Goal: Information Seeking & Learning: Learn about a topic

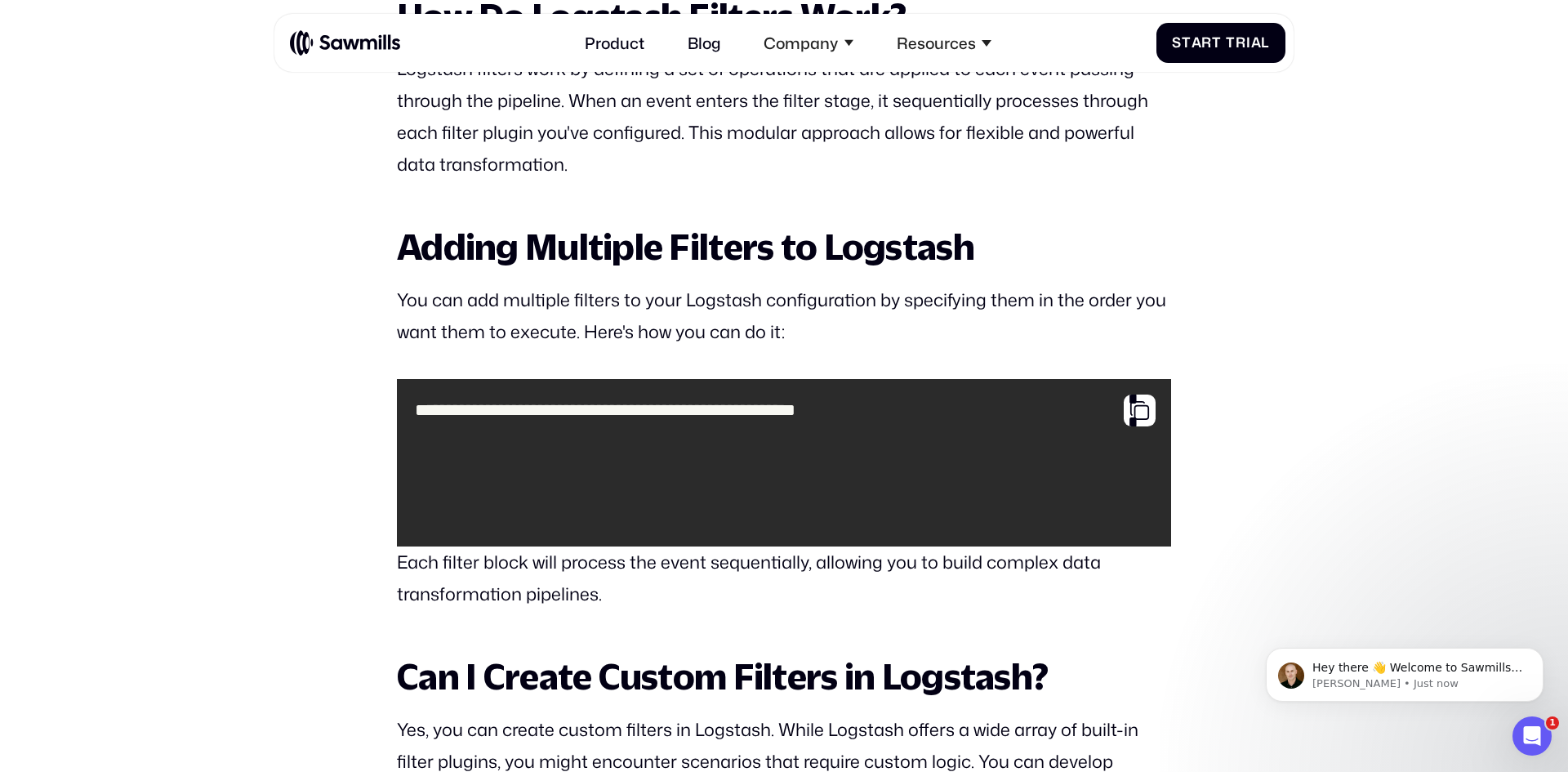
scroll to position [1819, 0]
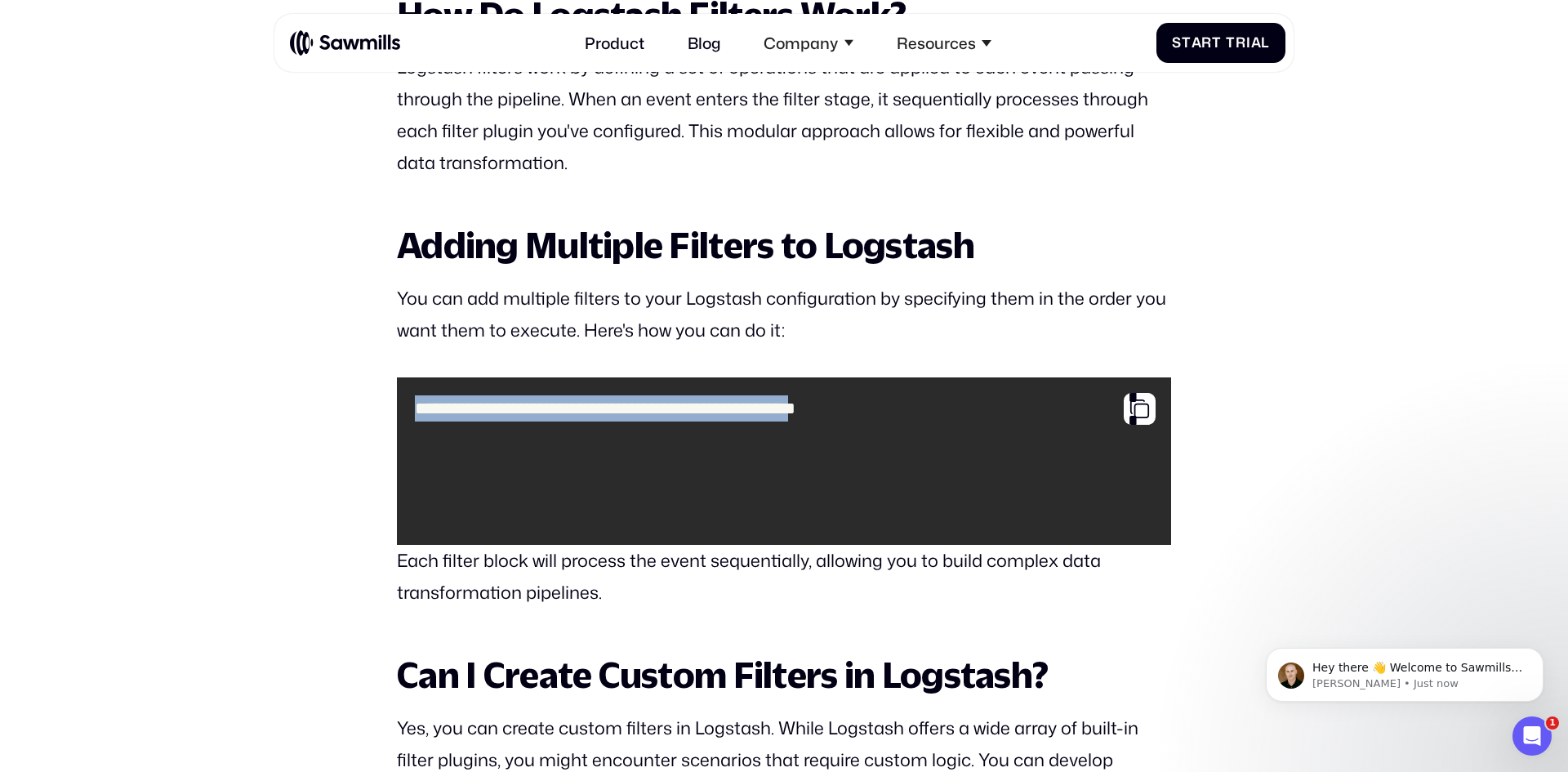
drag, startPoint x: 410, startPoint y: 399, endPoint x: 634, endPoint y: 541, distance: 265.2
click at [634, 541] on pre "**********" at bounding box center [784, 460] width 774 height 168
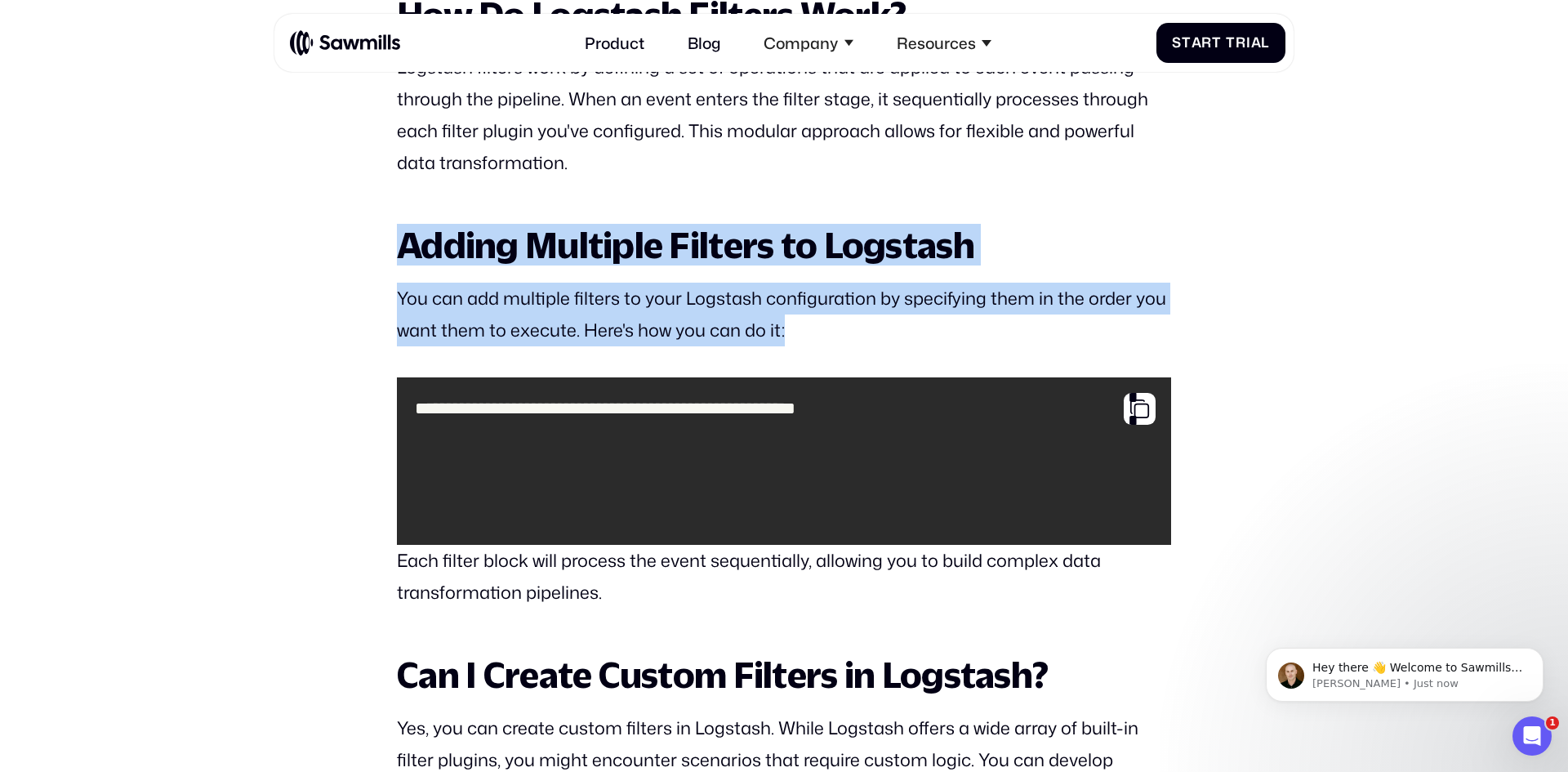
drag, startPoint x: 456, startPoint y: 245, endPoint x: 1070, endPoint y: 332, distance: 620.1
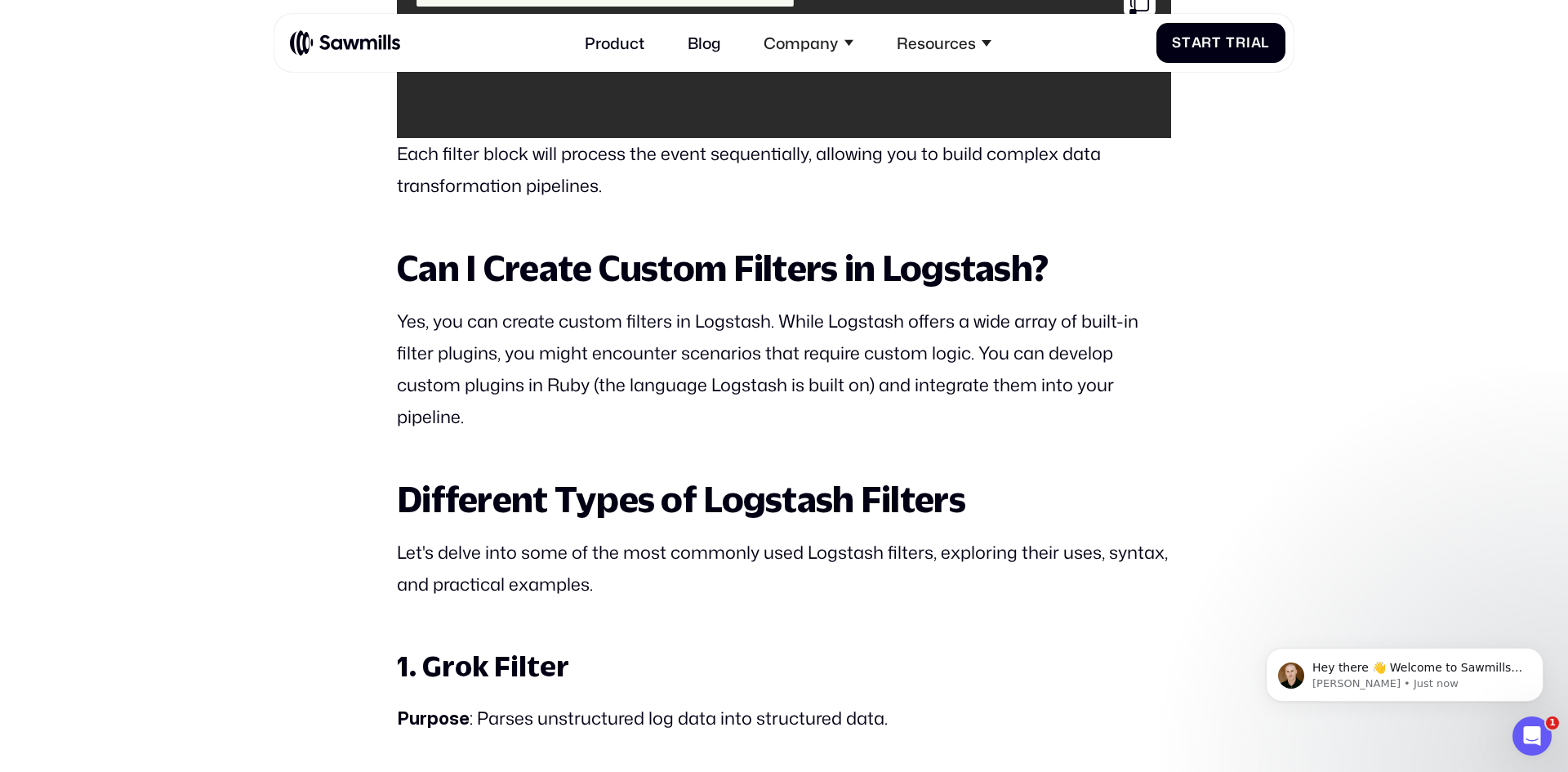
scroll to position [2228, 0]
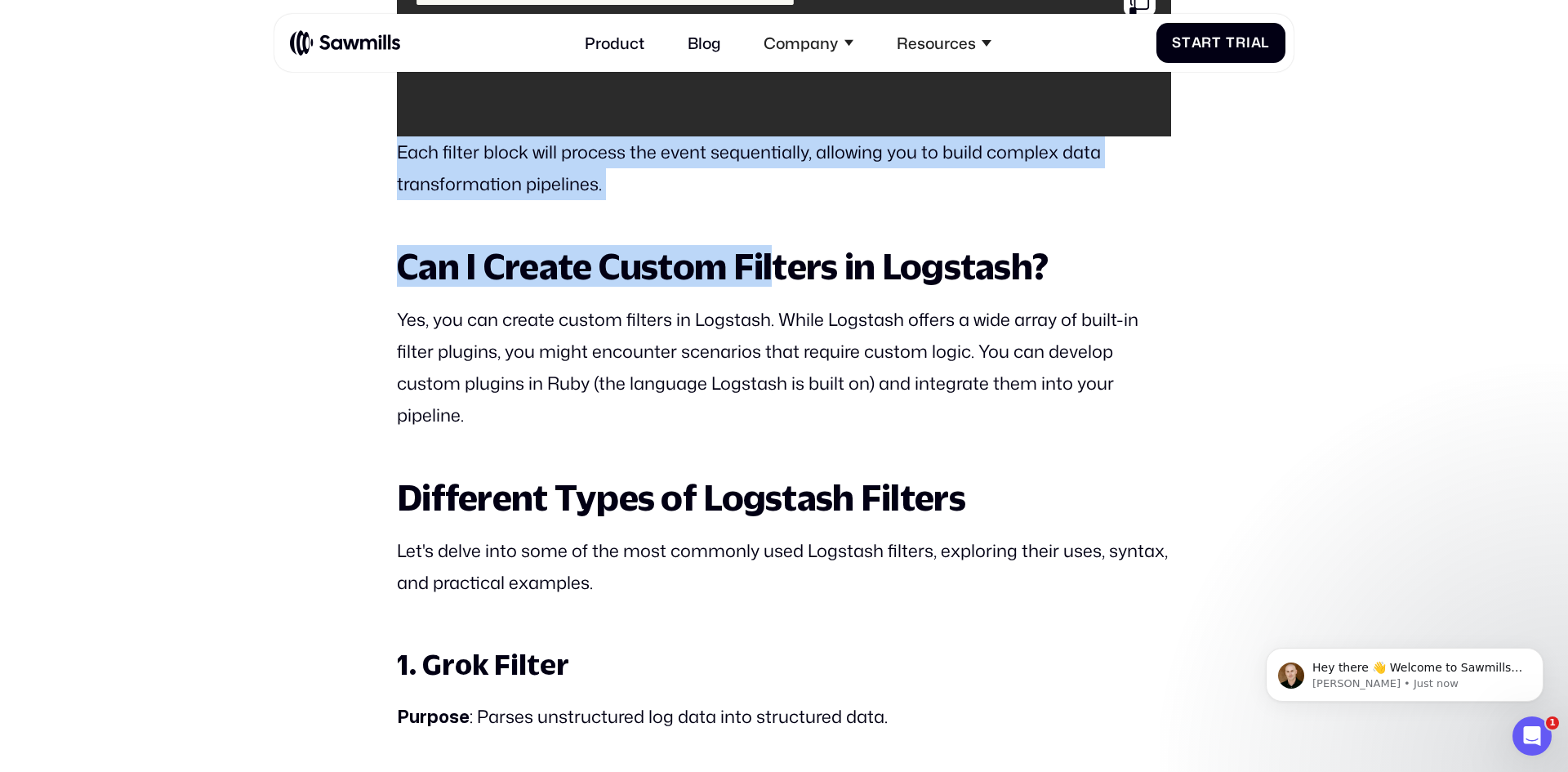
drag, startPoint x: 389, startPoint y: 155, endPoint x: 765, endPoint y: 211, distance: 380.1
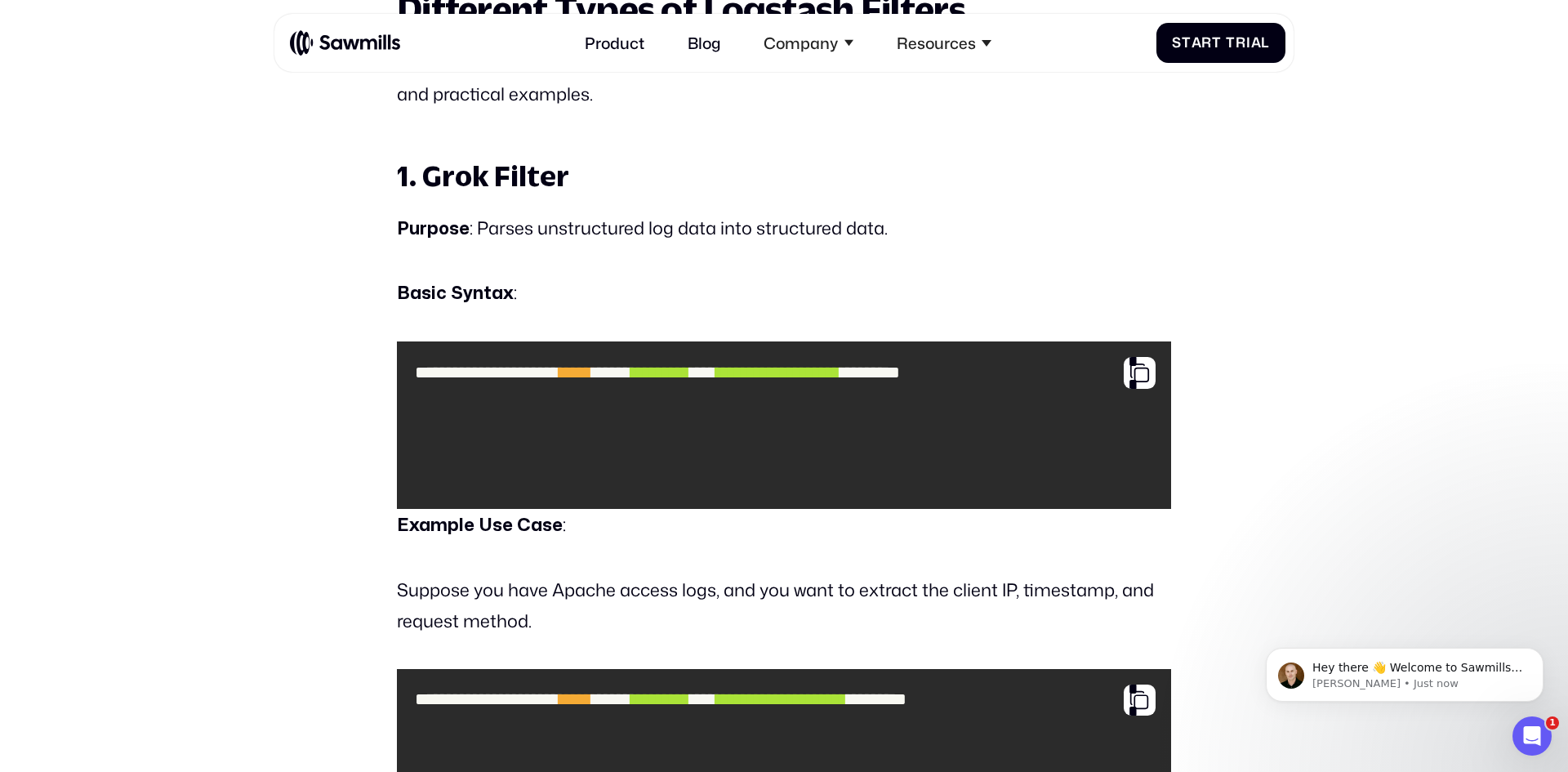
scroll to position [2718, 0]
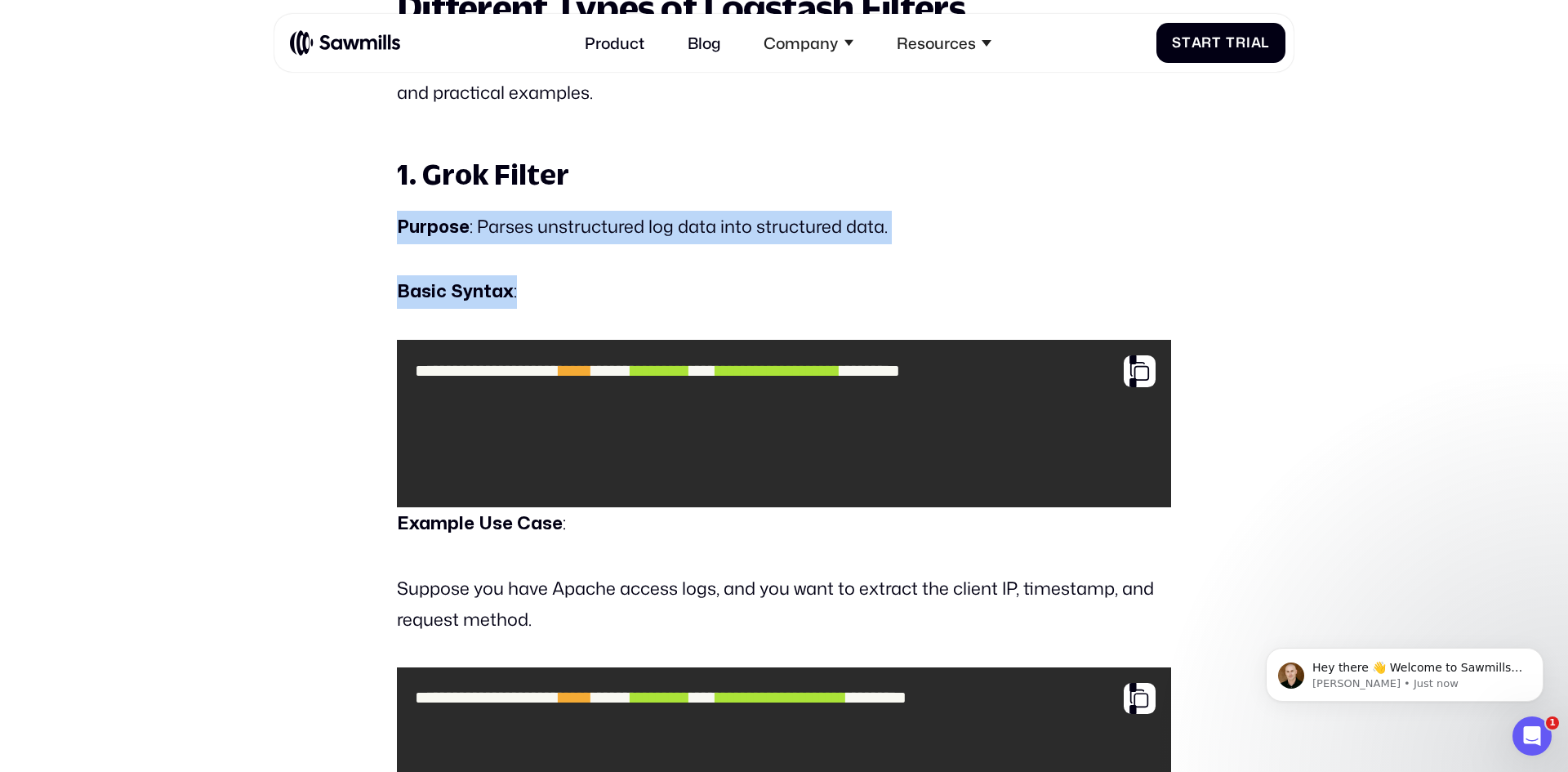
drag, startPoint x: 398, startPoint y: 216, endPoint x: 601, endPoint y: 293, distance: 217.1
click at [601, 293] on p "Basic Syntax :" at bounding box center [784, 292] width 774 height 33
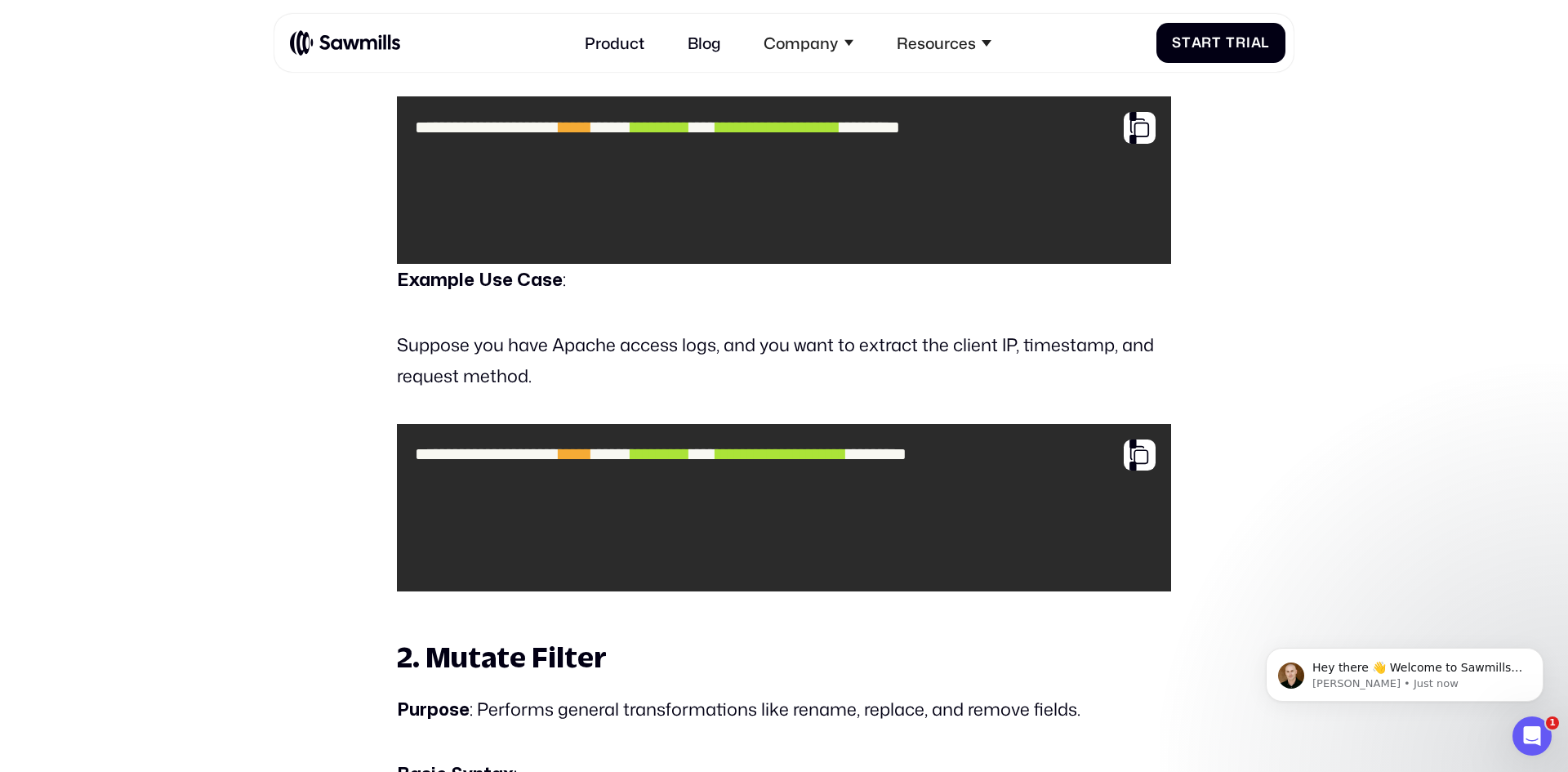
scroll to position [2962, 0]
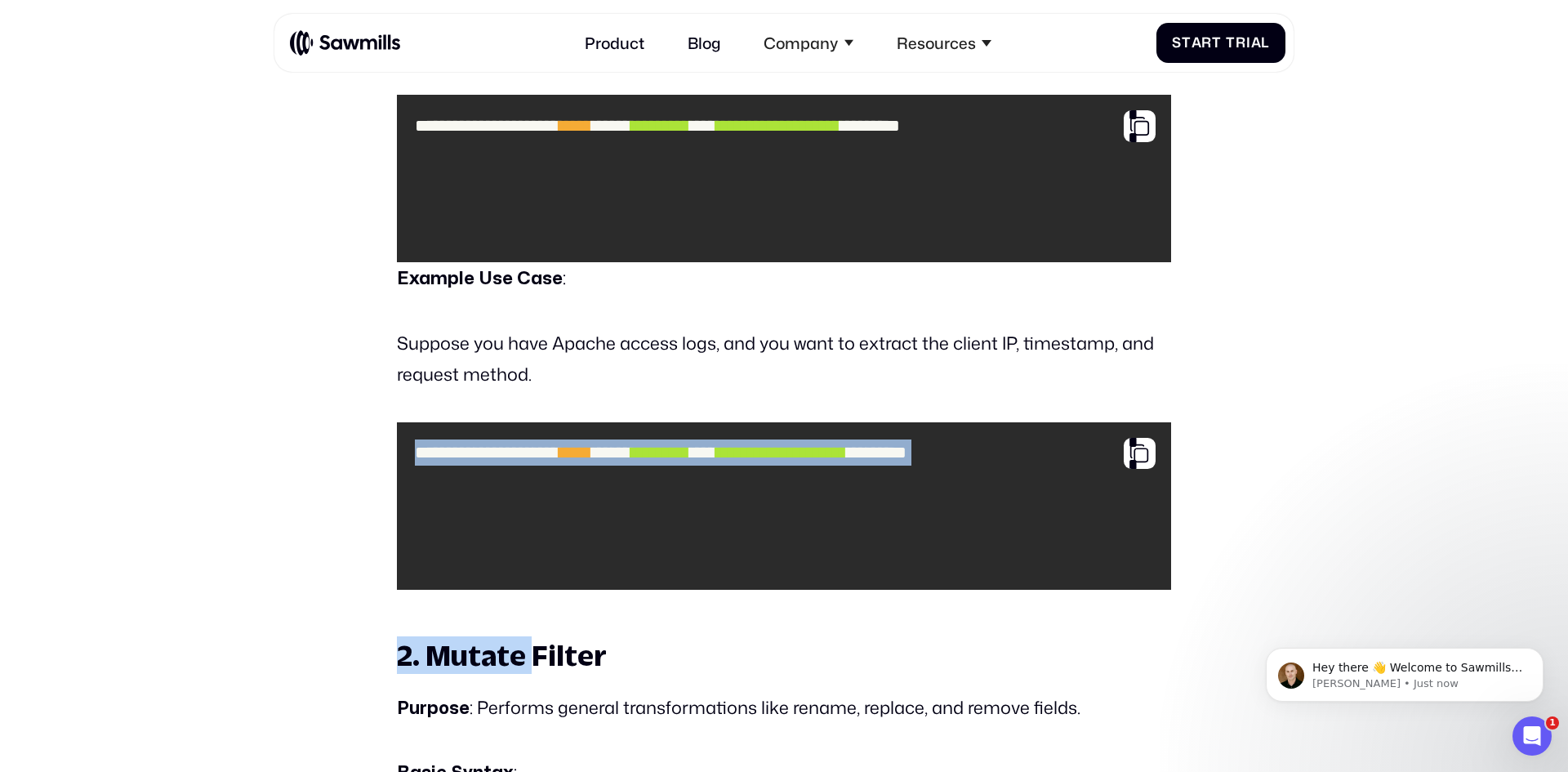
drag, startPoint x: 408, startPoint y: 446, endPoint x: 534, endPoint y: 595, distance: 195.1
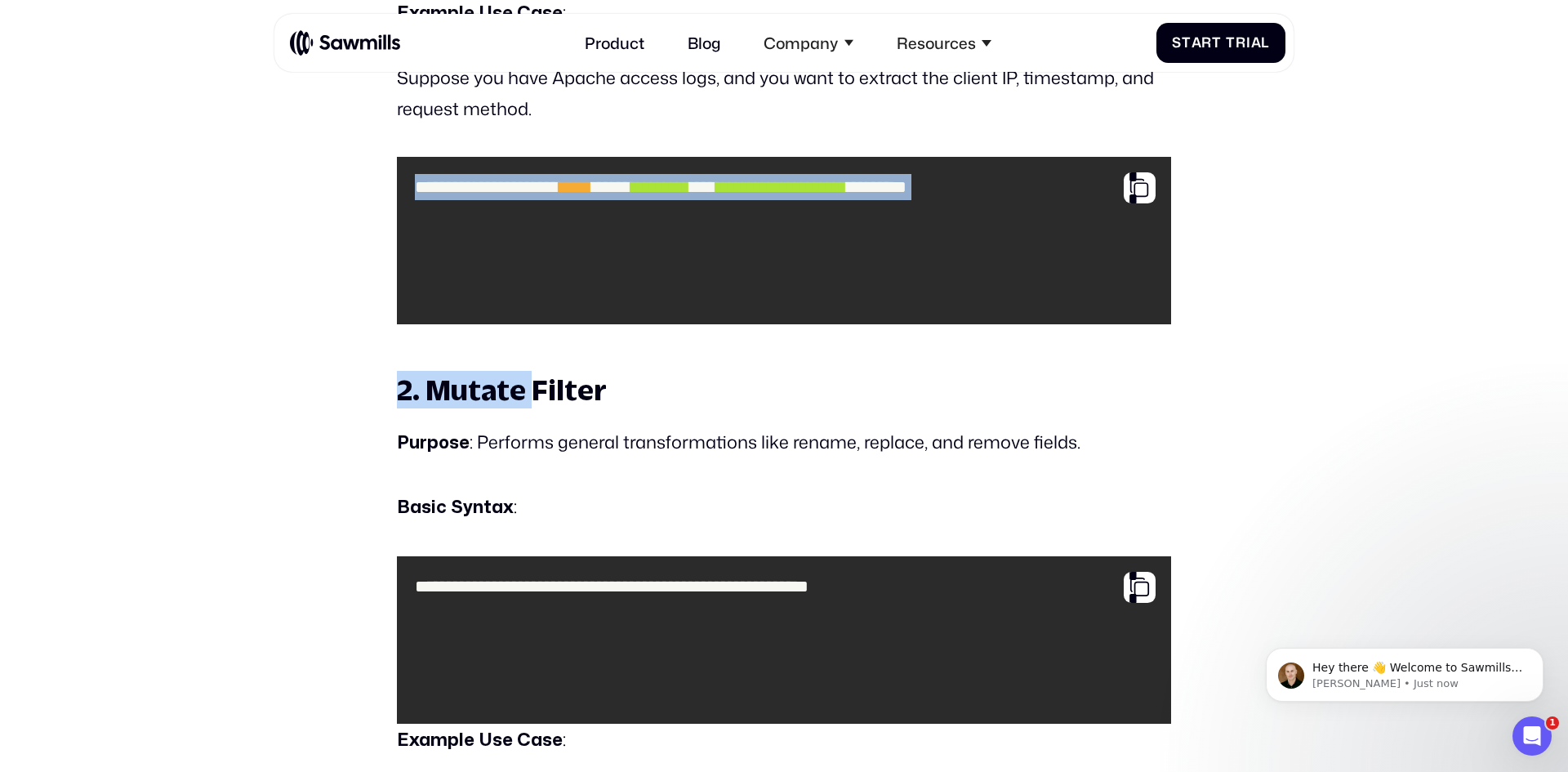
scroll to position [3229, 0]
click at [441, 389] on strong "2. Mutate Filter" at bounding box center [502, 389] width 210 height 33
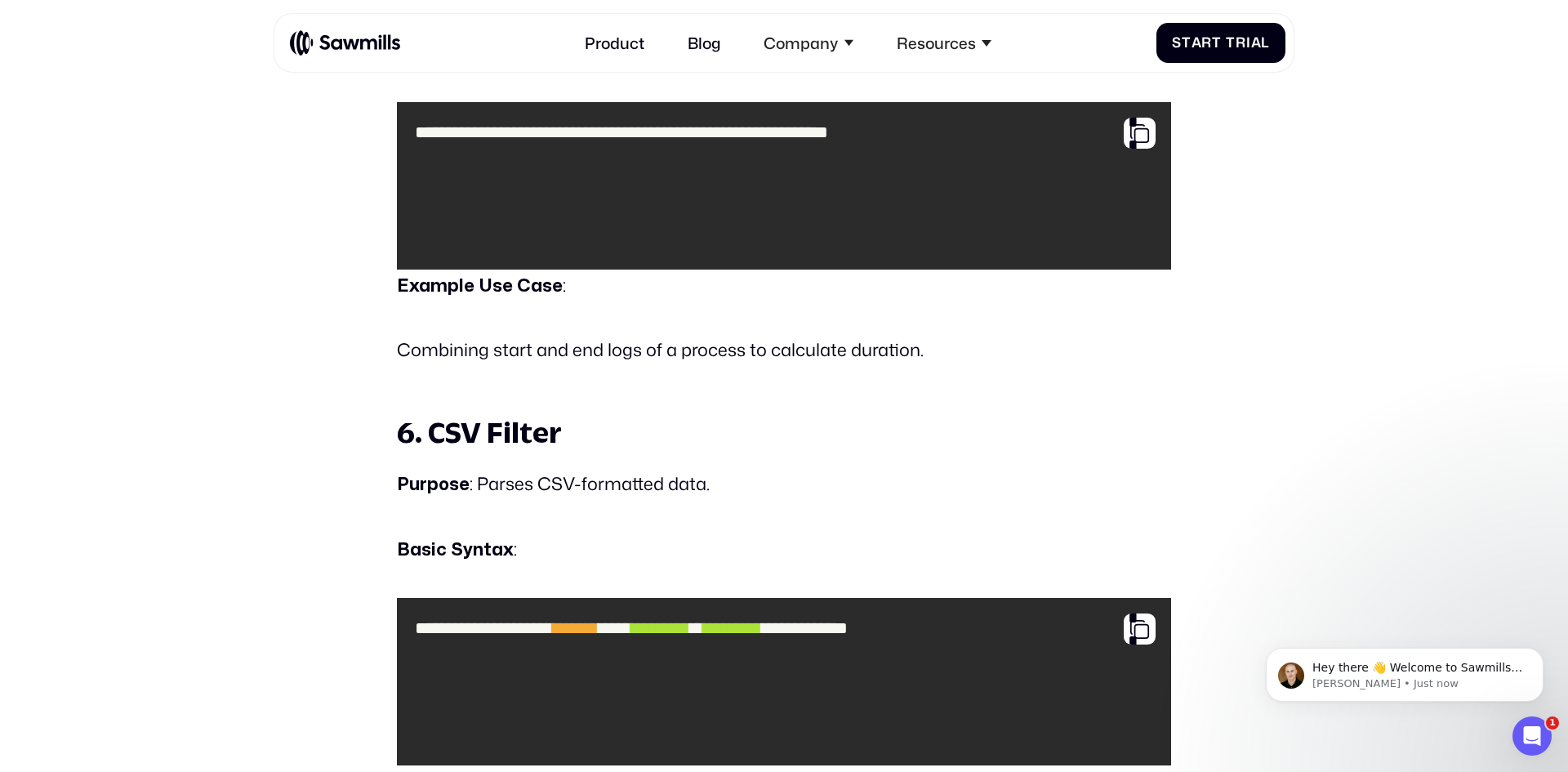
scroll to position [5772, 0]
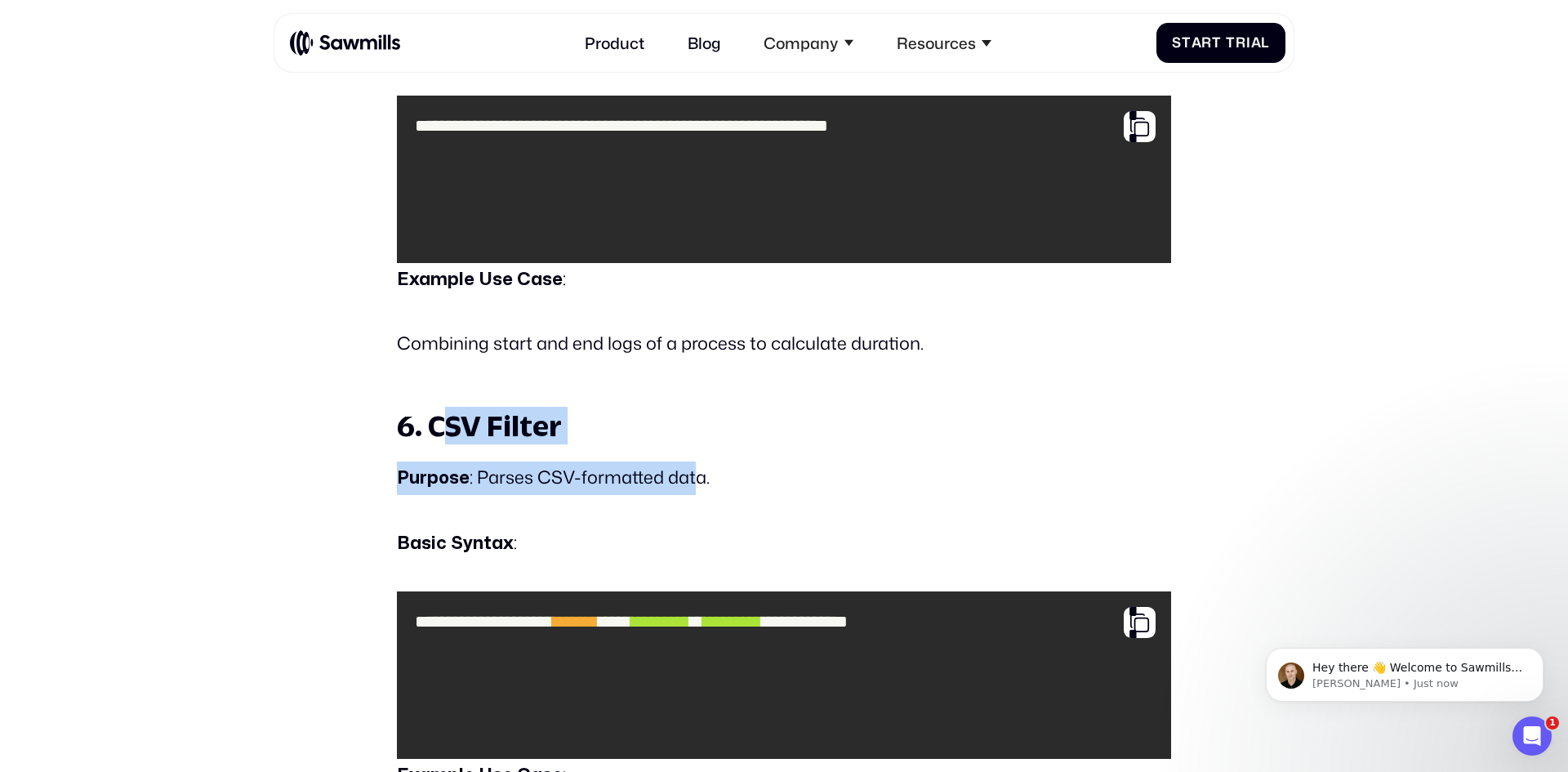
drag, startPoint x: 493, startPoint y: 425, endPoint x: 723, endPoint y: 479, distance: 236.3
click at [717, 477] on div "Introduction: What Is Logstash? In [DATE] data-driven world, managing and proce…" at bounding box center [784, 519] width 774 height 10604
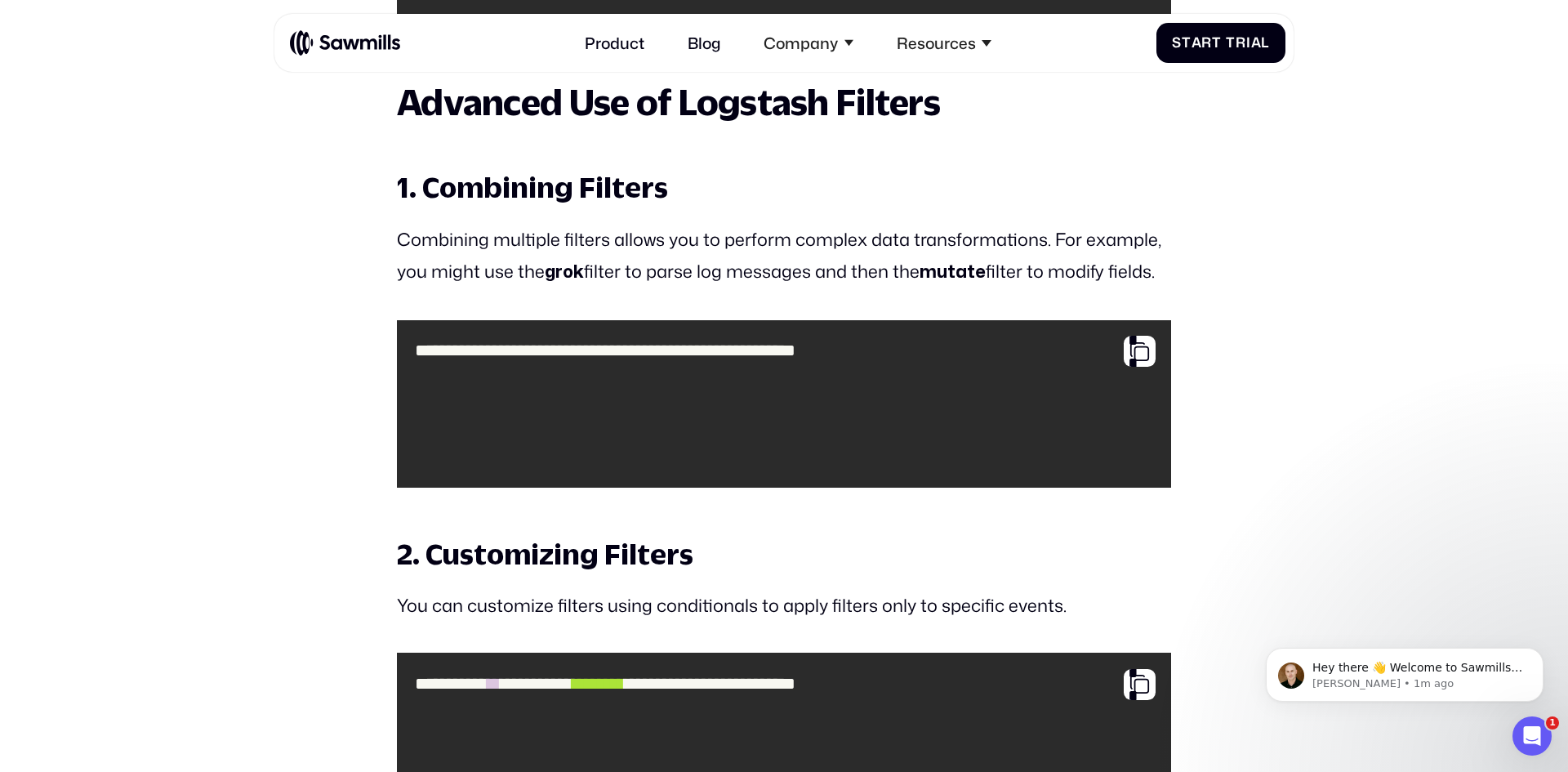
scroll to position [6813, 0]
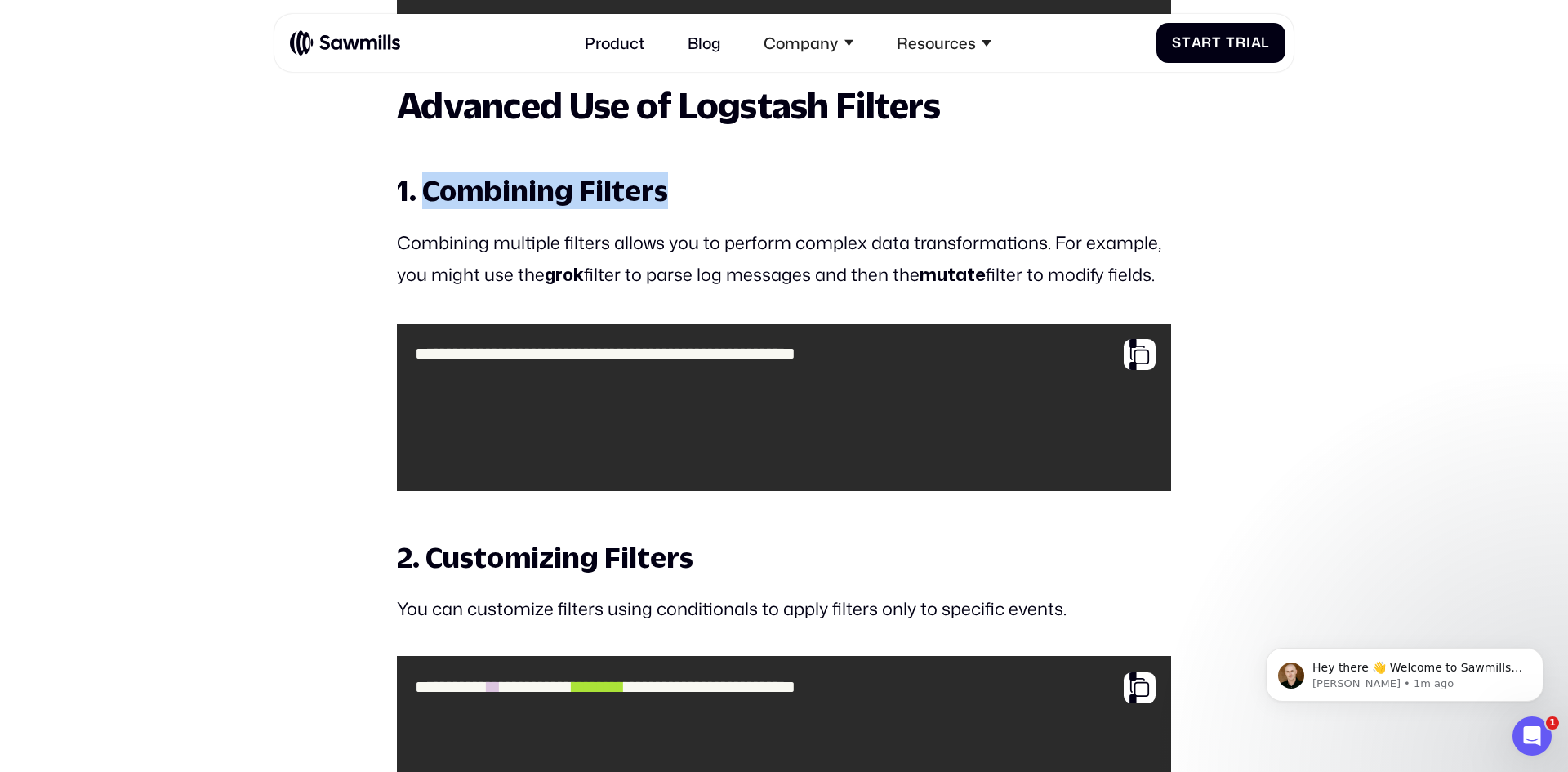
drag, startPoint x: 422, startPoint y: 193, endPoint x: 679, endPoint y: 203, distance: 257.2
click at [679, 203] on h3 "1. Combining Filters" at bounding box center [784, 190] width 774 height 38
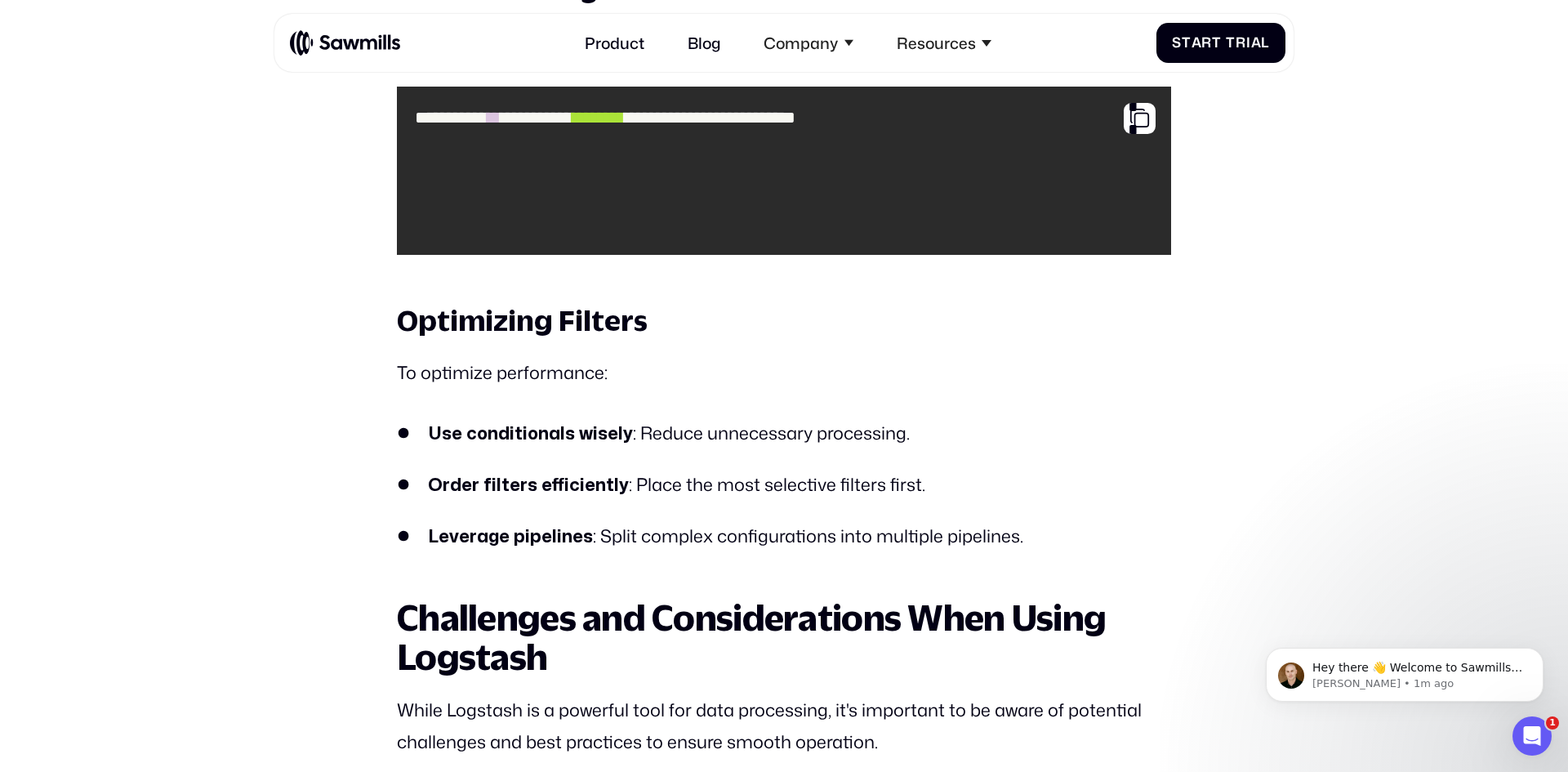
scroll to position [7385, 0]
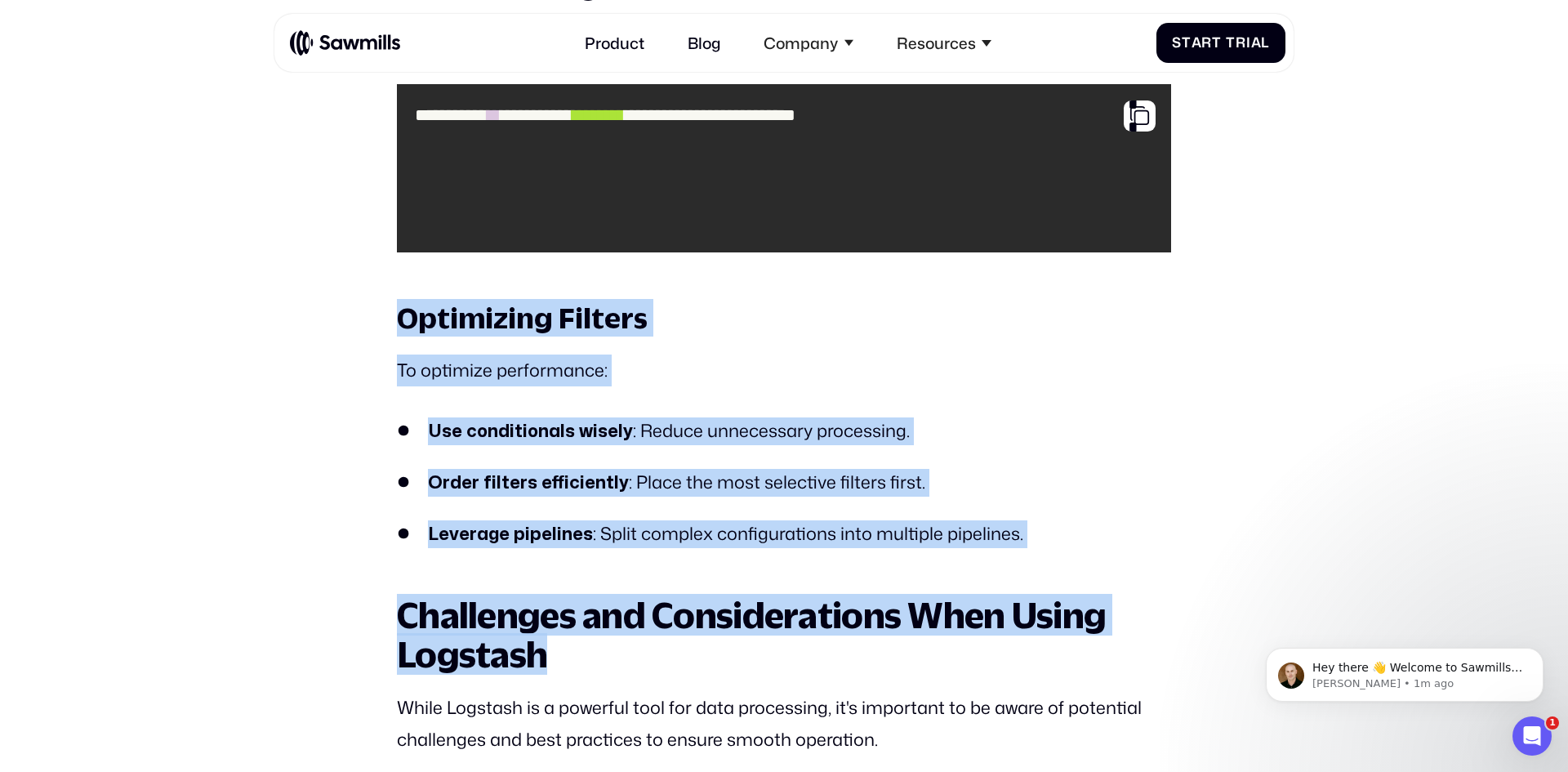
drag, startPoint x: 406, startPoint y: 322, endPoint x: 911, endPoint y: 624, distance: 588.4
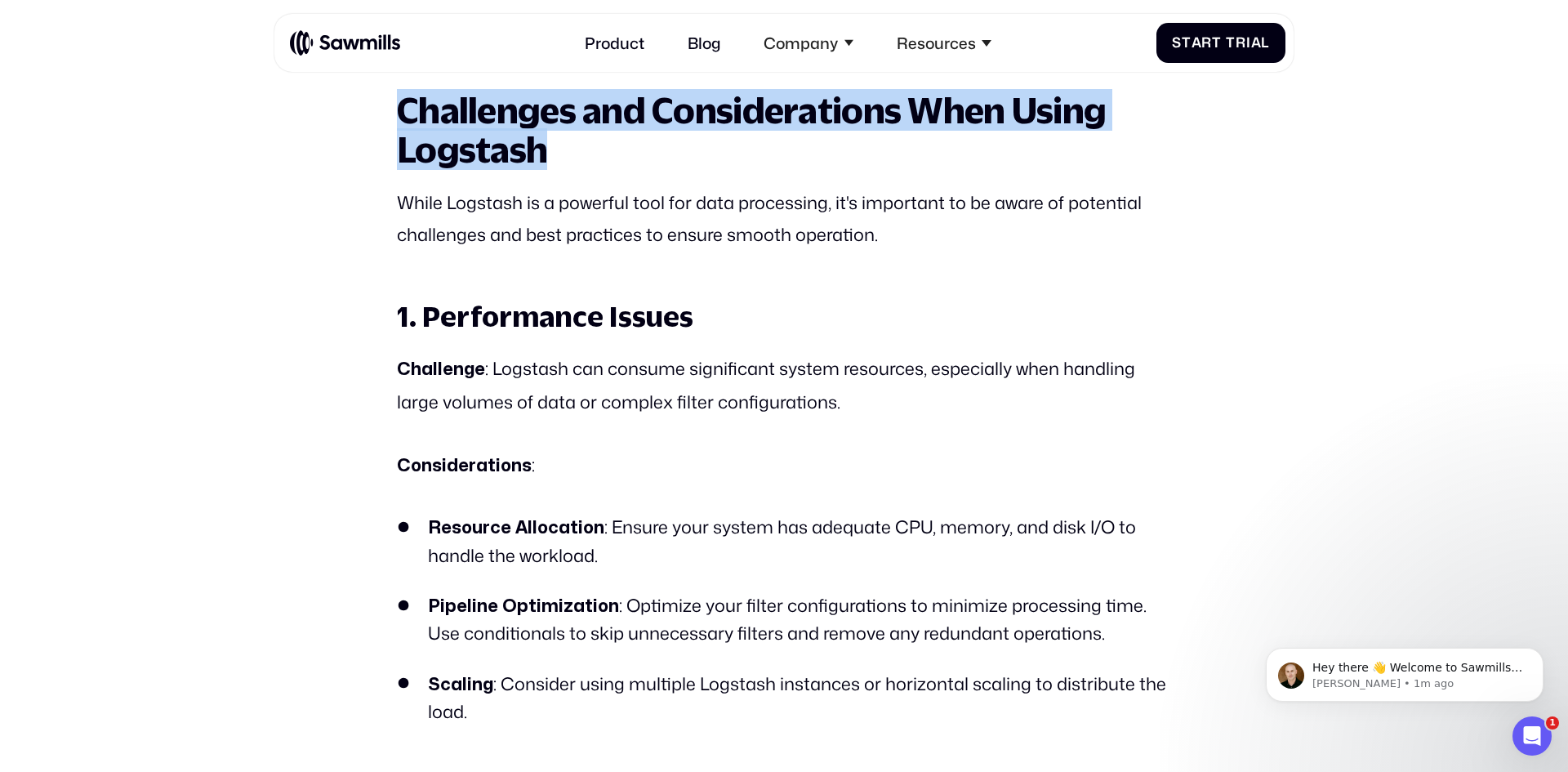
scroll to position [7893, 0]
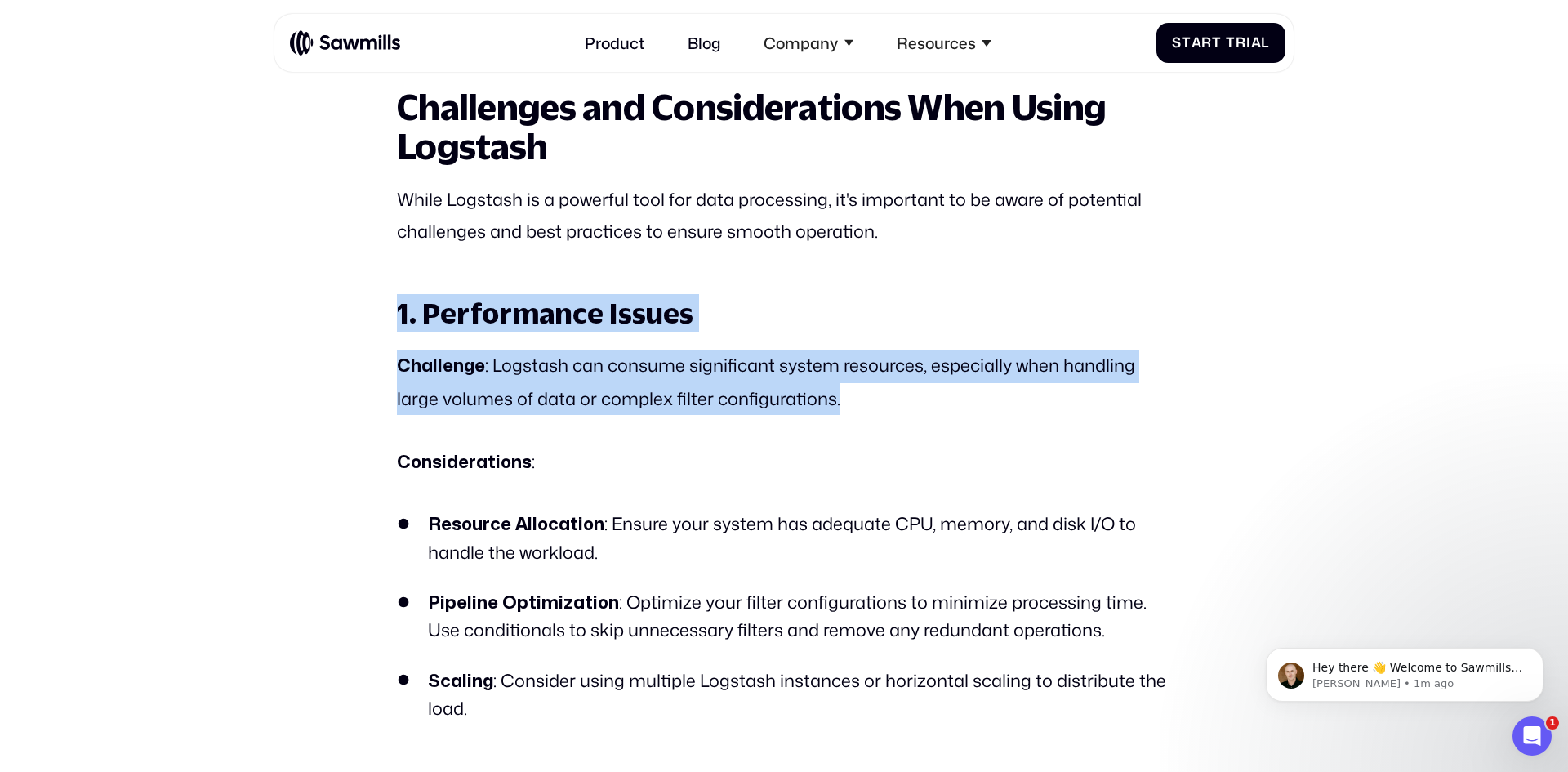
drag, startPoint x: 368, startPoint y: 304, endPoint x: 959, endPoint y: 390, distance: 597.2
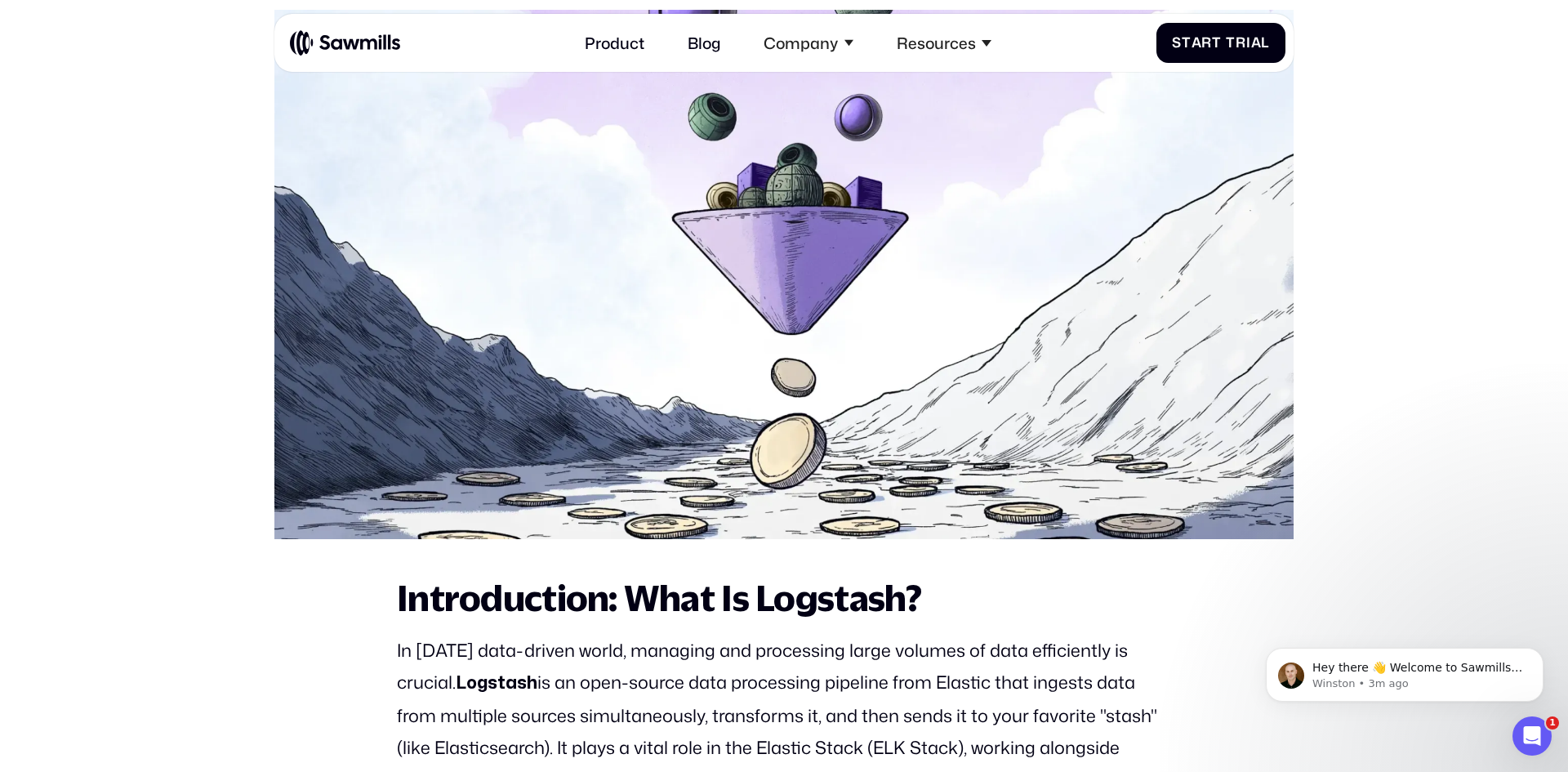
scroll to position [0, 0]
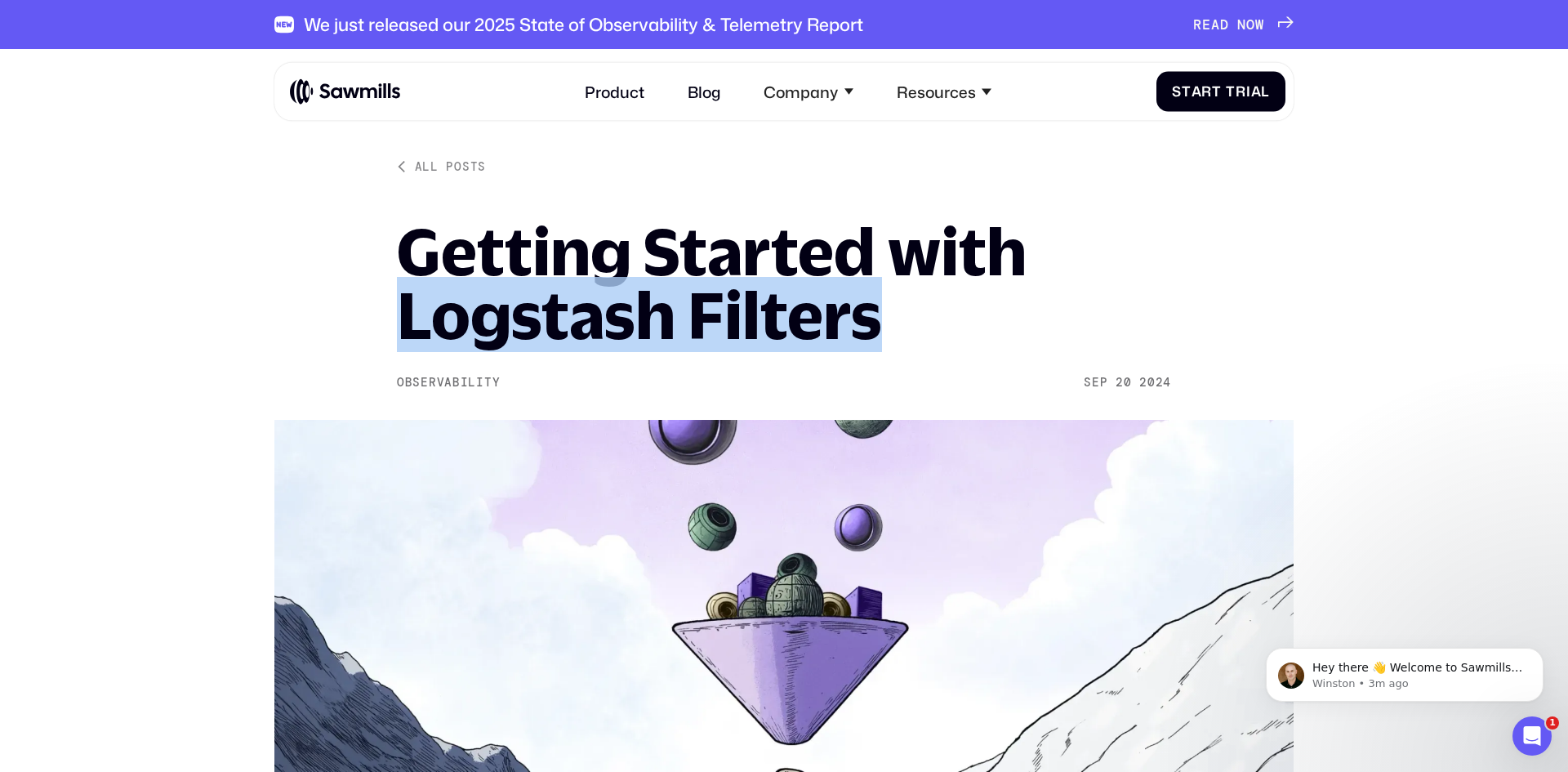
drag, startPoint x: 854, startPoint y: 314, endPoint x: 389, endPoint y: 309, distance: 465.0
copy h1 "Logstash Filters"
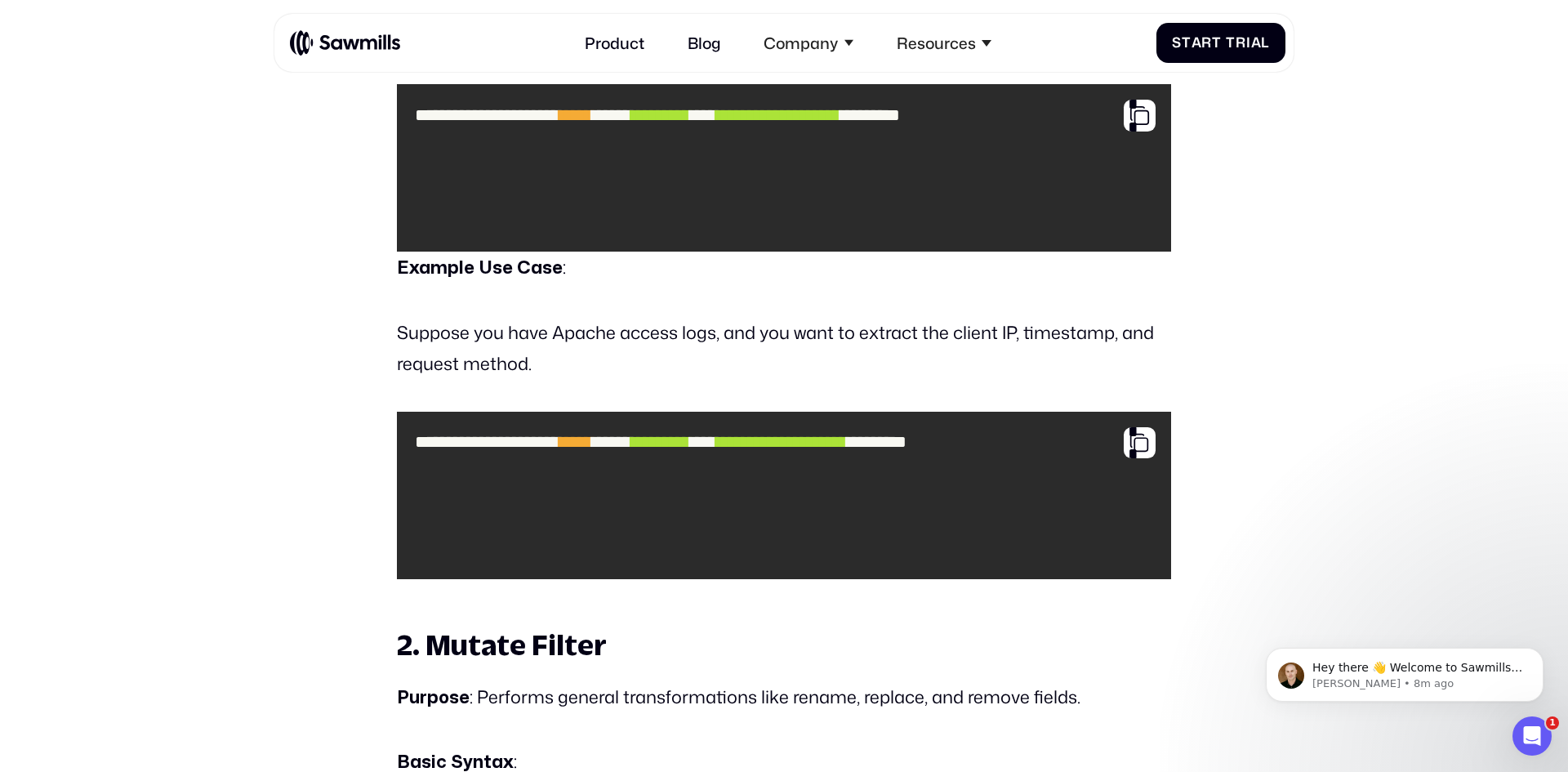
scroll to position [2975, 0]
